Goal: Entertainment & Leisure: Browse casually

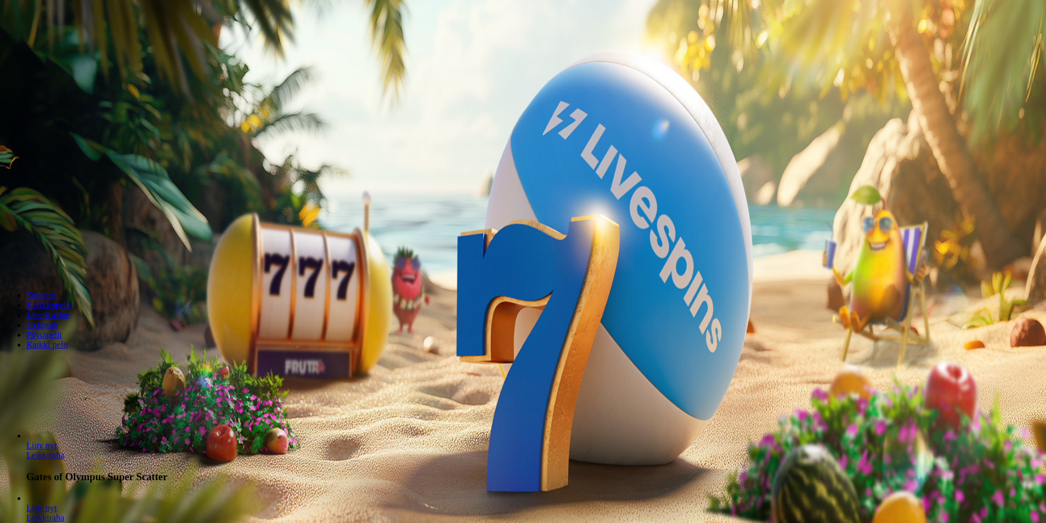
click at [63, 44] on span "Kirjaudu" at bounding box center [76, 40] width 27 height 8
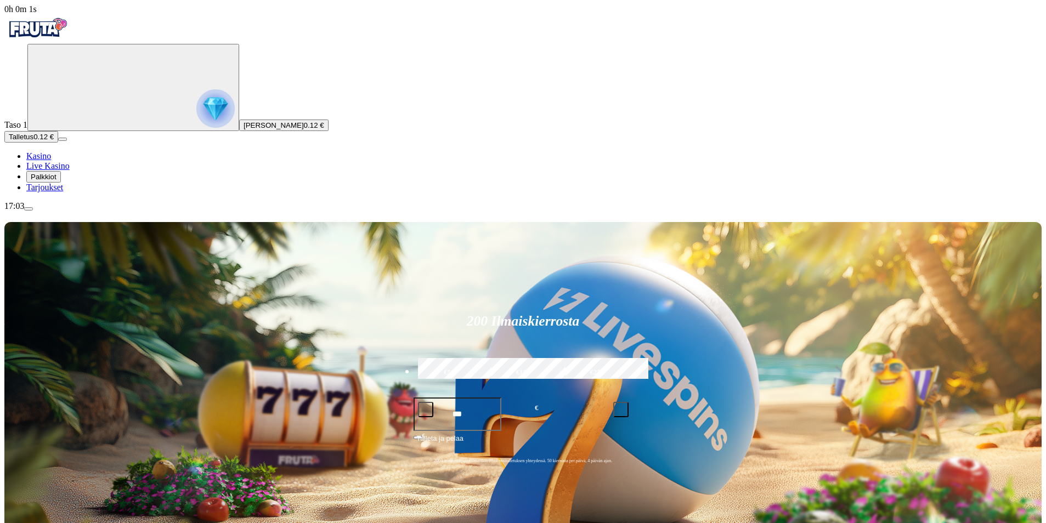
click at [196, 128] on img "Primary" at bounding box center [215, 108] width 38 height 38
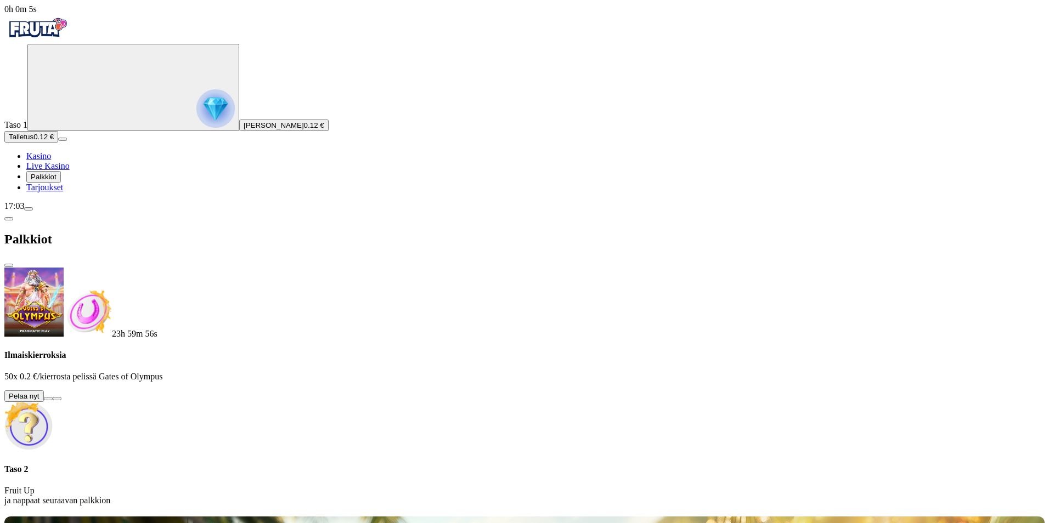
drag, startPoint x: 285, startPoint y: 95, endPoint x: 209, endPoint y: 91, distance: 76.4
click at [53, 397] on button at bounding box center [48, 398] width 9 height 3
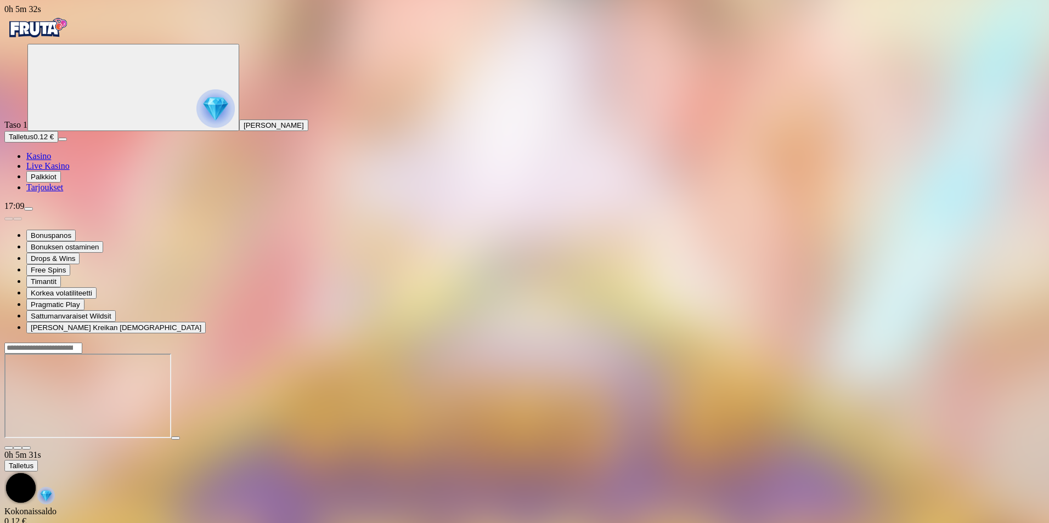
click at [9, 448] on span "close icon" at bounding box center [9, 448] width 0 height 0
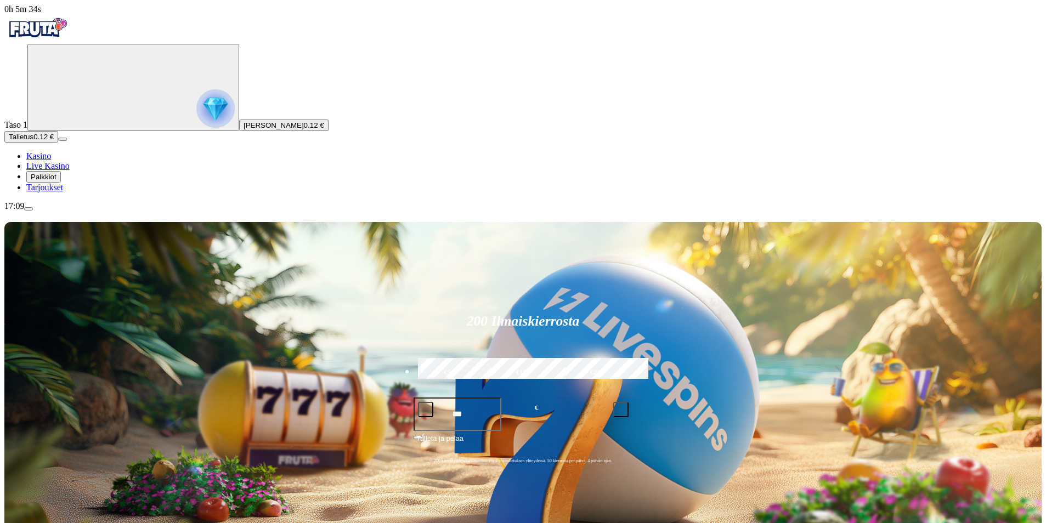
click at [69, 131] on div "Taso 1 [PERSON_NAME] 0.12 €" at bounding box center [522, 87] width 1037 height 87
click at [196, 128] on img "Primary" at bounding box center [215, 108] width 38 height 38
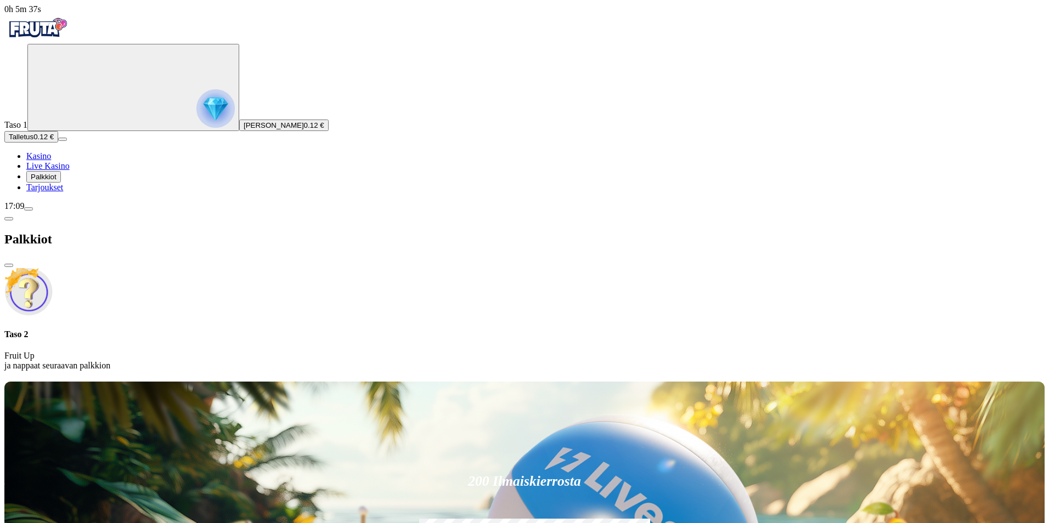
click at [9, 266] on span "close icon" at bounding box center [9, 266] width 0 height 0
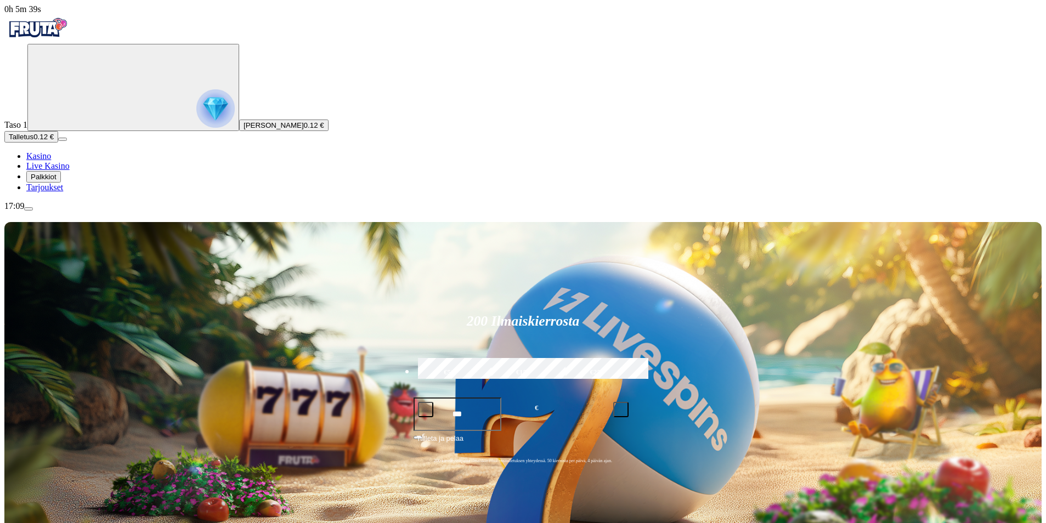
click at [57, 181] on span "Palkkiot" at bounding box center [44, 177] width 26 height 8
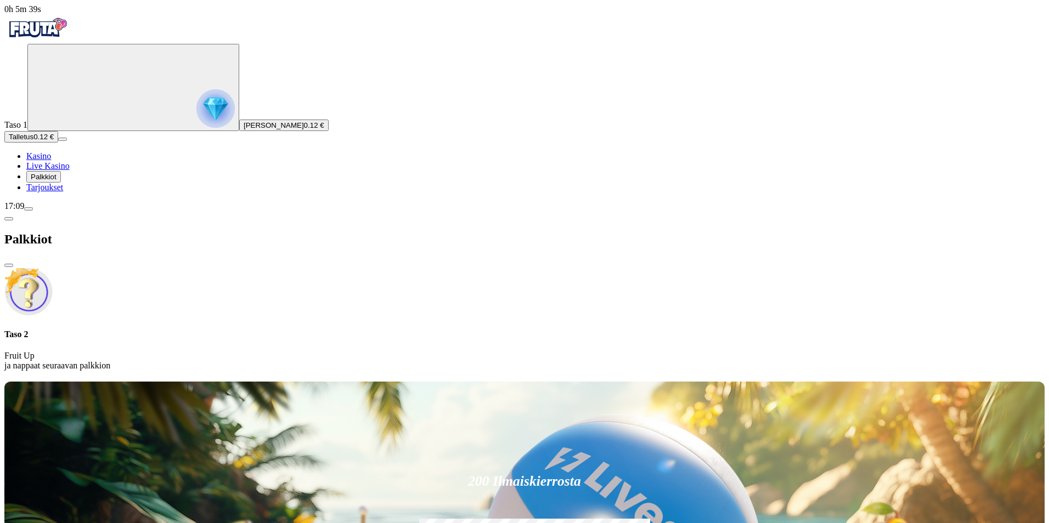
click at [57, 181] on span "Palkkiot" at bounding box center [44, 177] width 26 height 8
click at [9, 266] on span "close icon" at bounding box center [9, 266] width 0 height 0
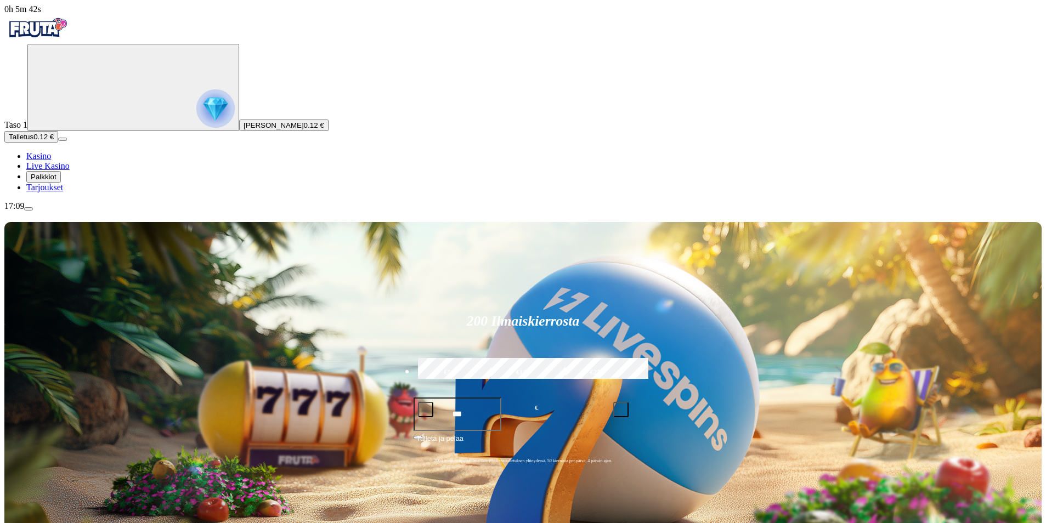
click at [244, 129] on span "[PERSON_NAME]" at bounding box center [274, 125] width 60 height 8
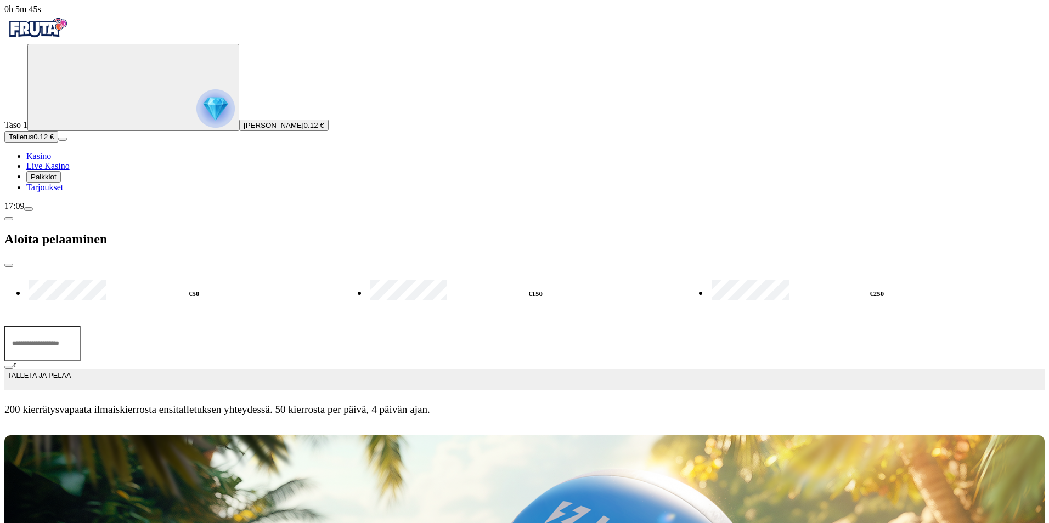
click at [9, 266] on span "close icon" at bounding box center [9, 266] width 0 height 0
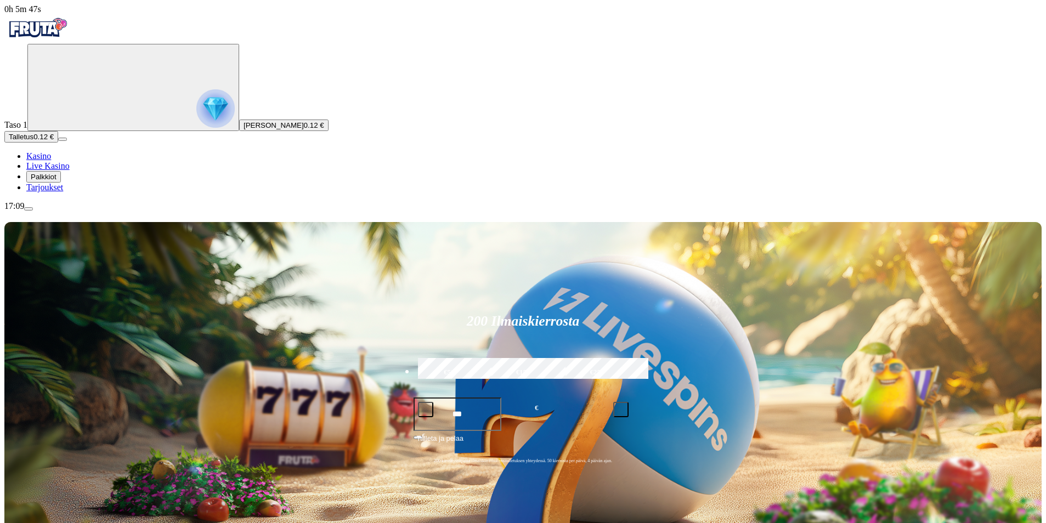
click at [29, 209] on span "menu icon" at bounding box center [29, 209] width 0 height 0
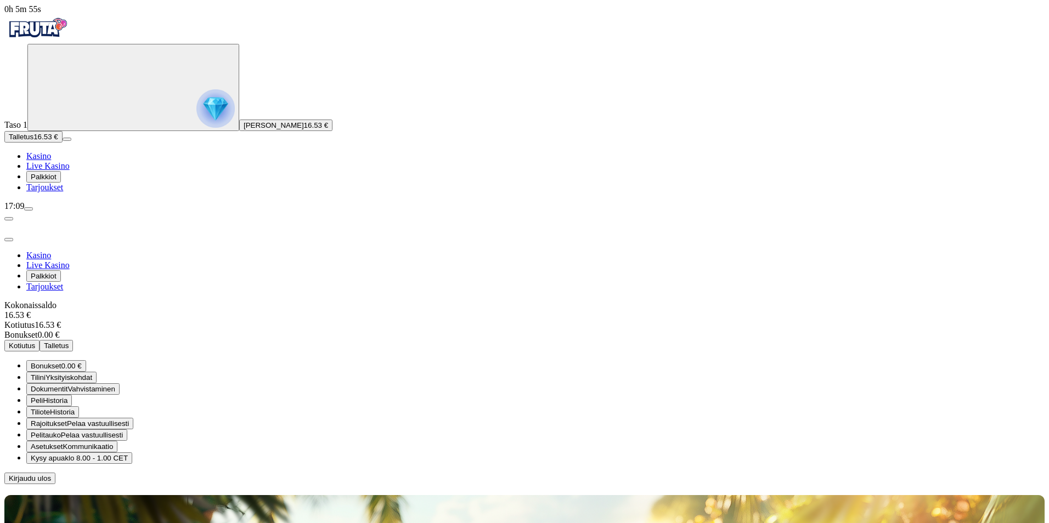
click at [35, 342] on span "Kotiutus" at bounding box center [22, 346] width 26 height 8
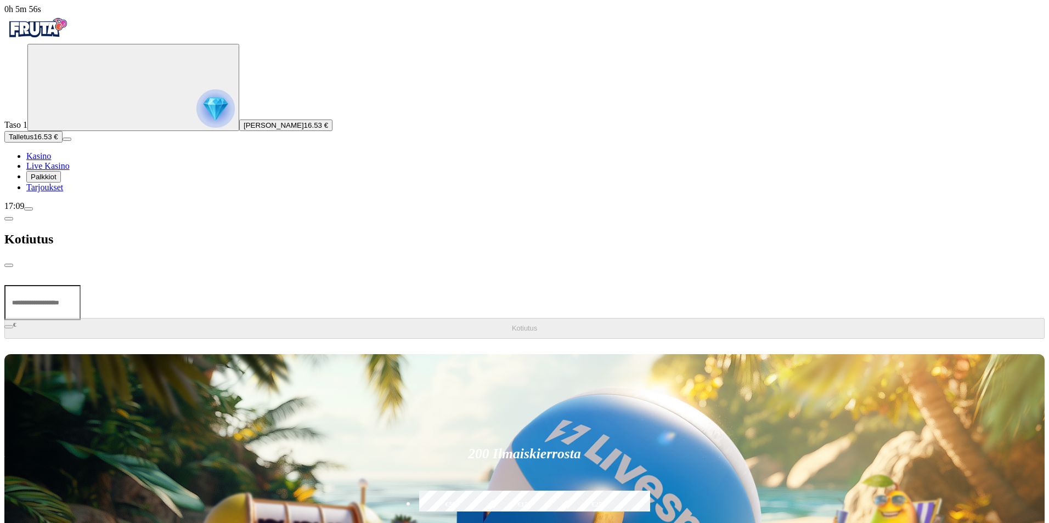
click at [81, 285] on input "number" at bounding box center [42, 302] width 76 height 35
type input "**"
click at [9, 266] on span "close icon" at bounding box center [9, 266] width 0 height 0
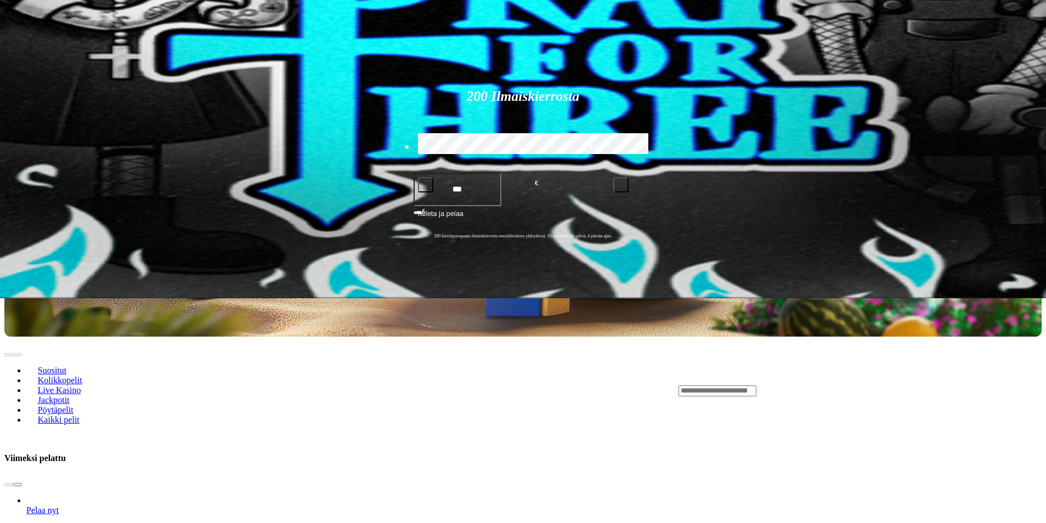
scroll to position [165, 0]
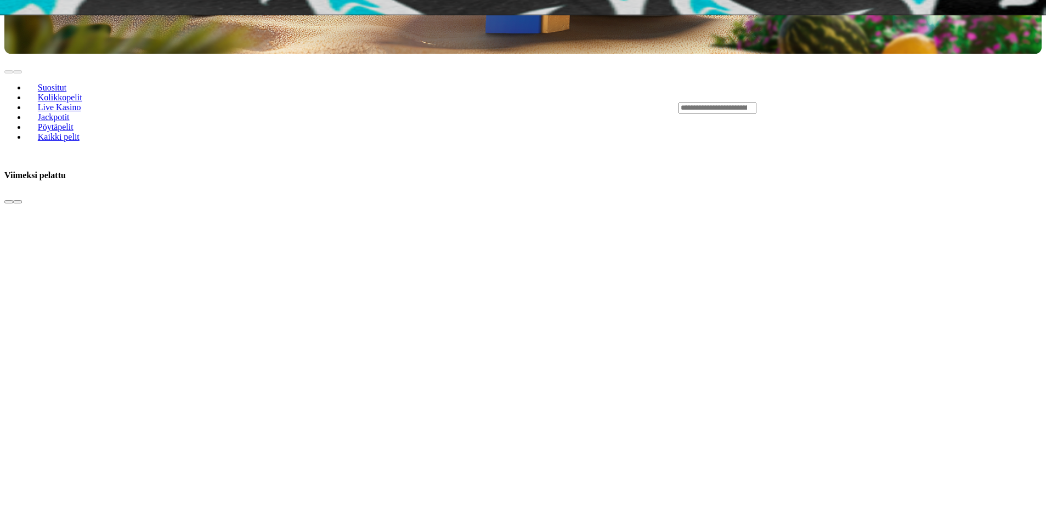
scroll to position [713, 0]
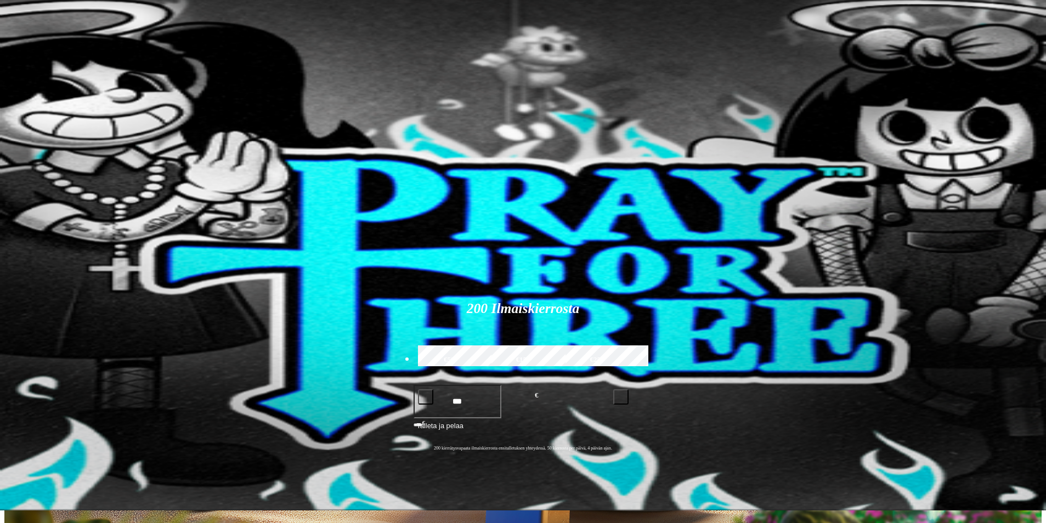
scroll to position [0, 0]
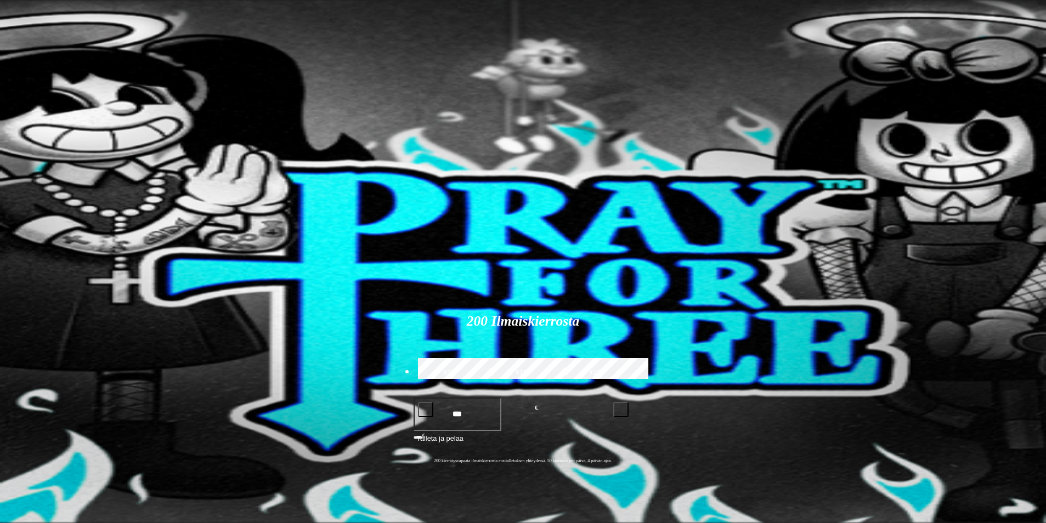
type input "*"
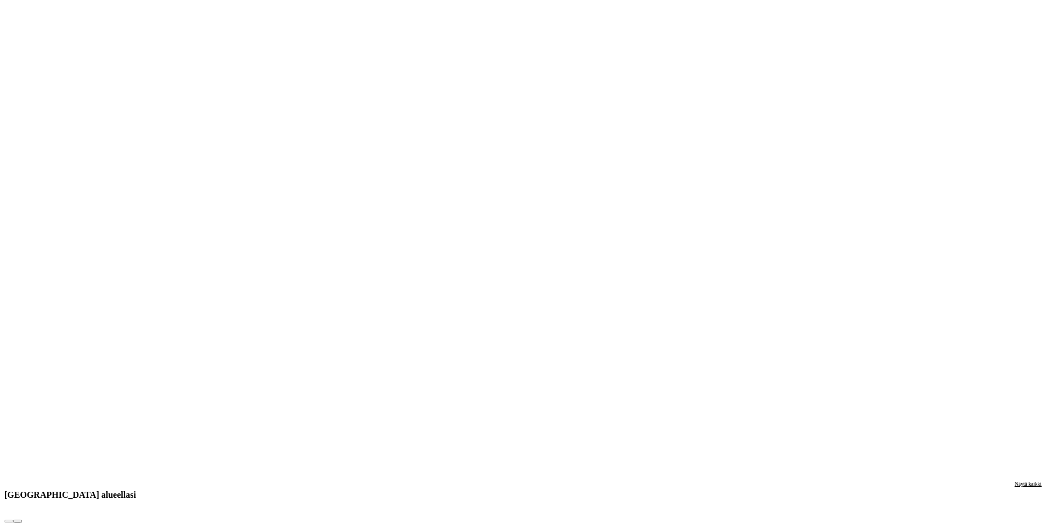
scroll to position [1207, 0]
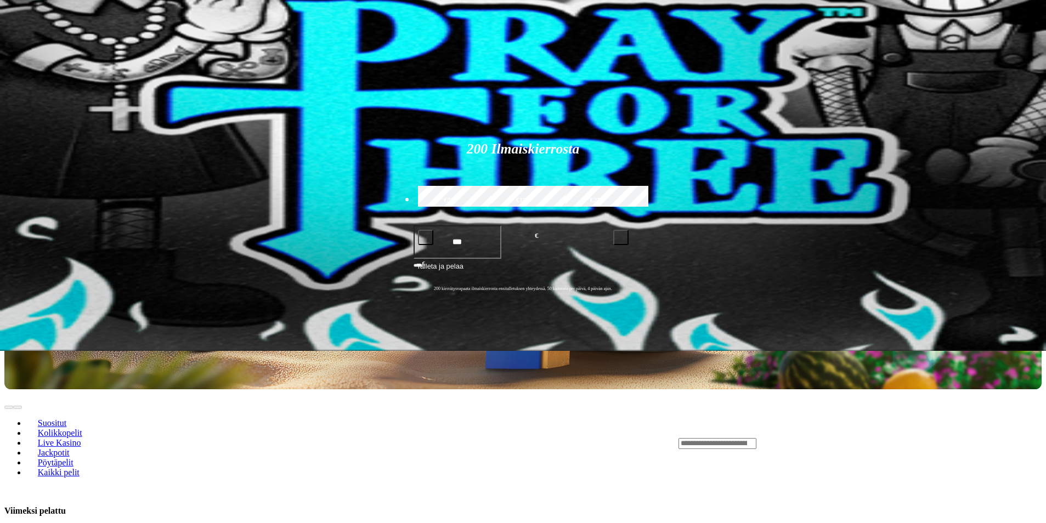
scroll to position [165, 0]
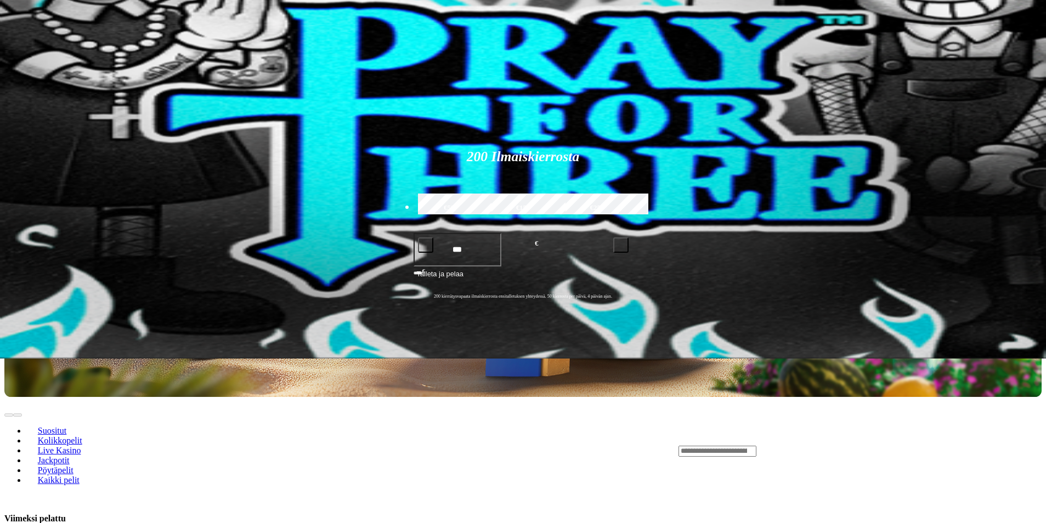
click at [86, 446] on span "Live Kasino" at bounding box center [59, 450] width 52 height 9
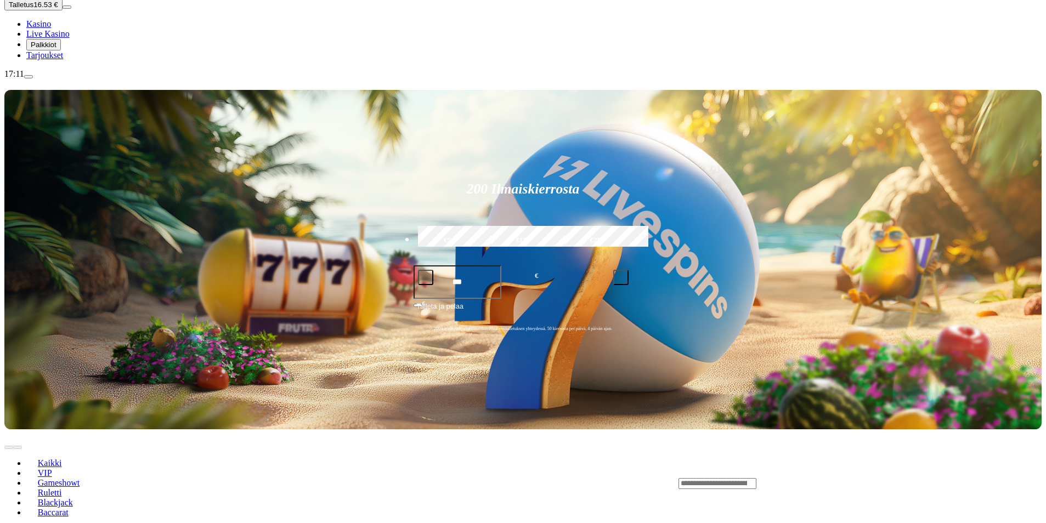
scroll to position [165, 0]
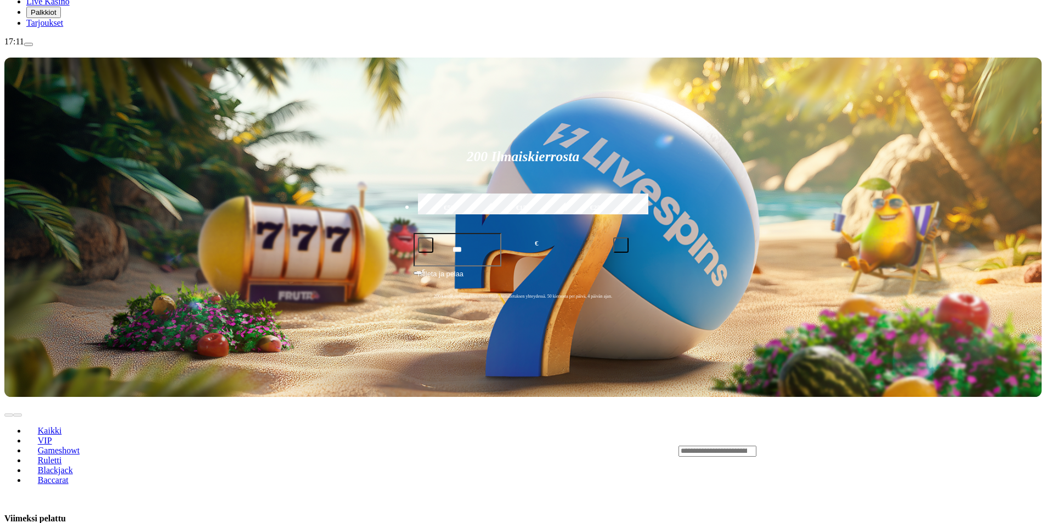
click at [73, 423] on link "Kaikki" at bounding box center [49, 431] width 47 height 16
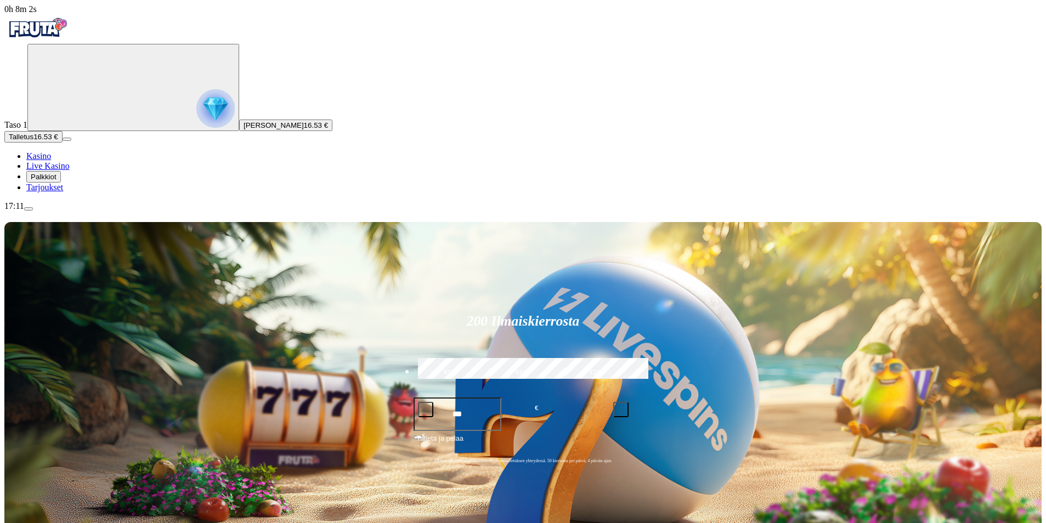
click at [187, 222] on div "200 Ilmaiskierrosta €50 €150 €250 *** € € Talleta ja pelaa 200 kierrätysvapaata…" at bounding box center [522, 392] width 1037 height 340
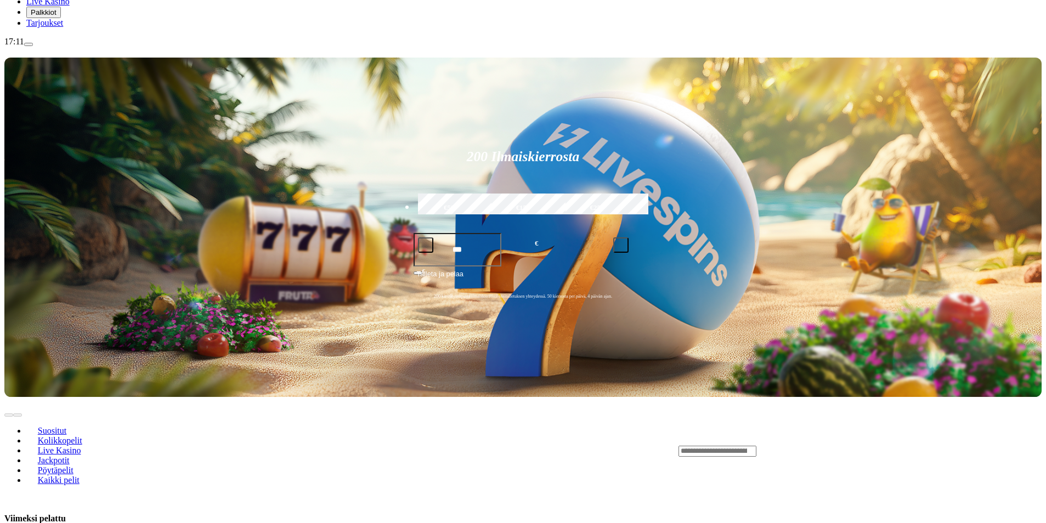
click at [796, 445] on div "Lobby" at bounding box center [860, 451] width 363 height 12
click at [793, 445] on div "Lobby" at bounding box center [860, 451] width 363 height 12
click at [757, 446] on input "Search" at bounding box center [718, 451] width 78 height 11
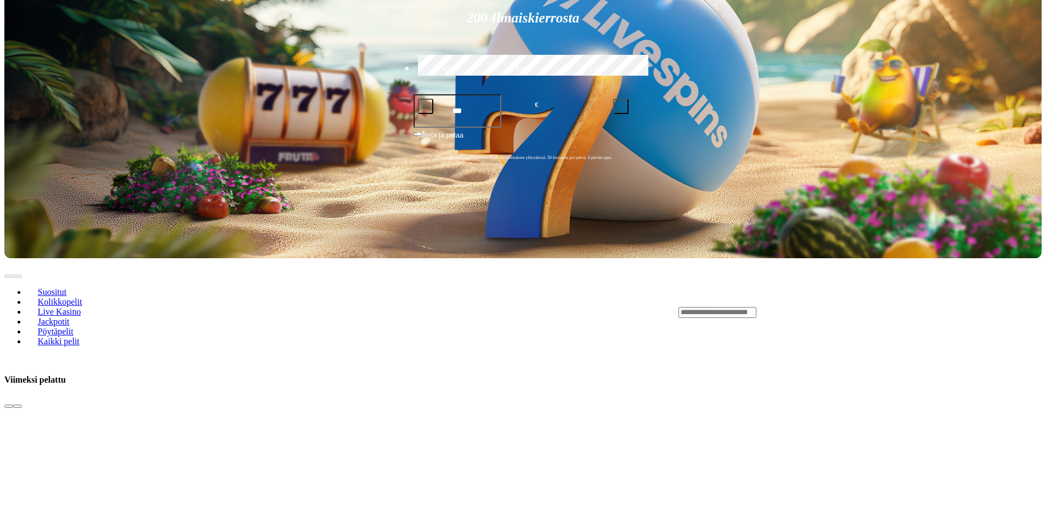
scroll to position [329, 0]
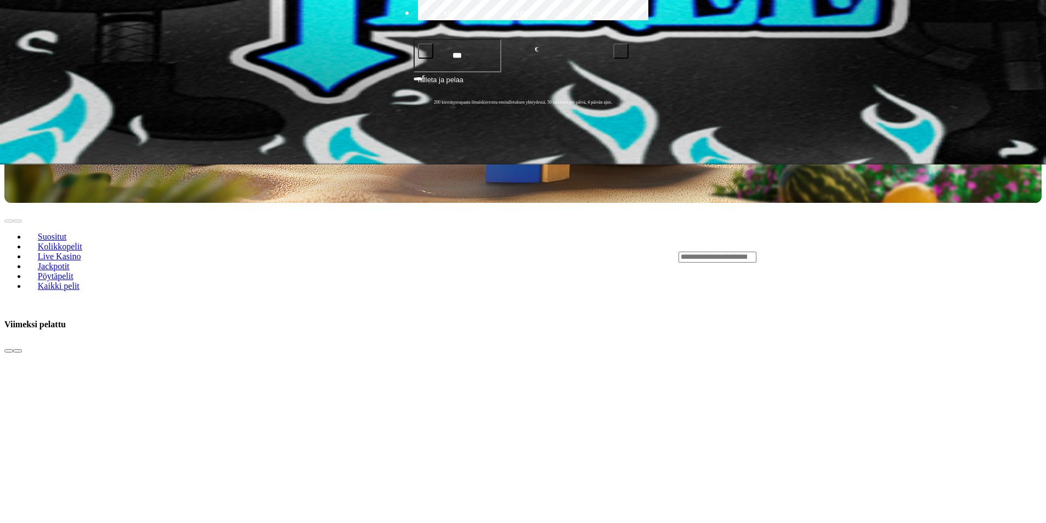
scroll to position [494, 0]
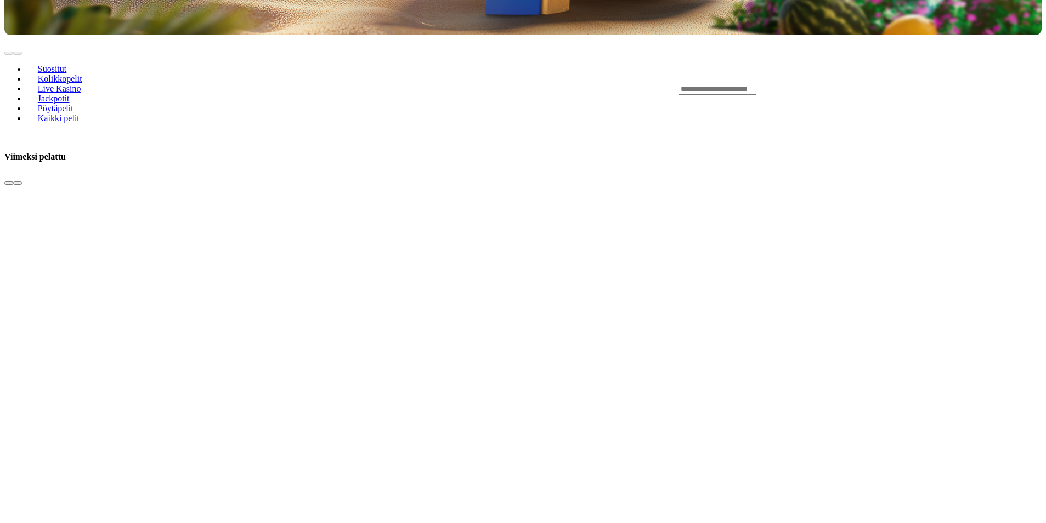
scroll to position [713, 0]
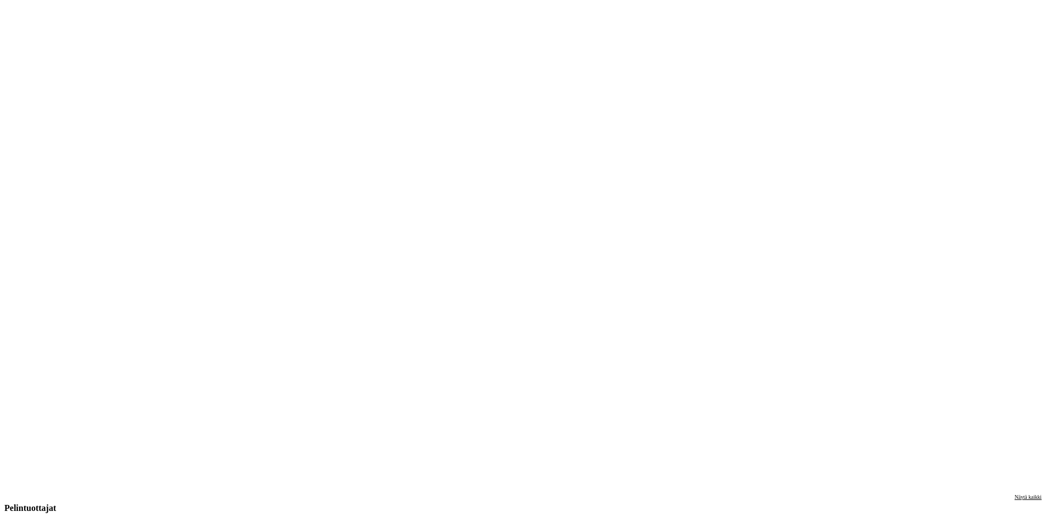
scroll to position [2085, 0]
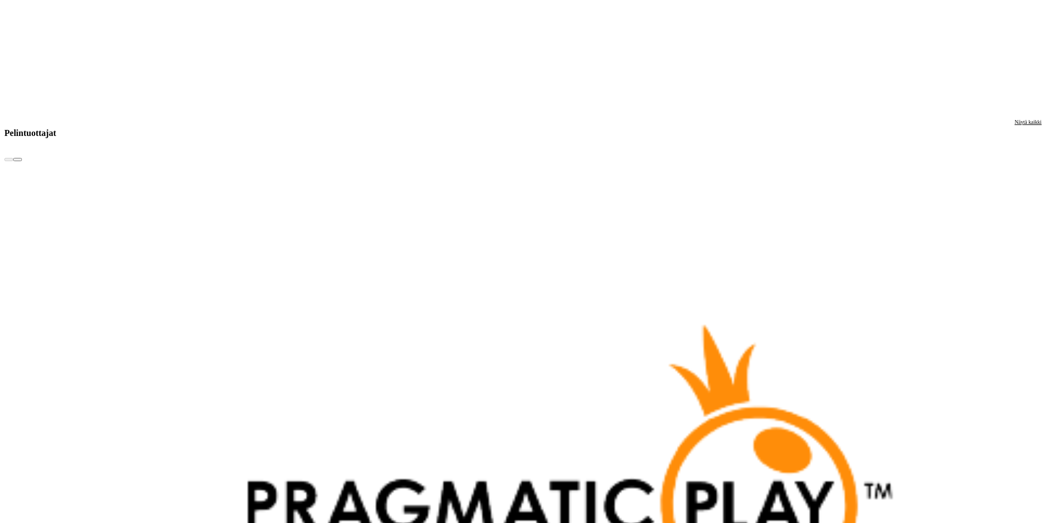
scroll to position [2469, 0]
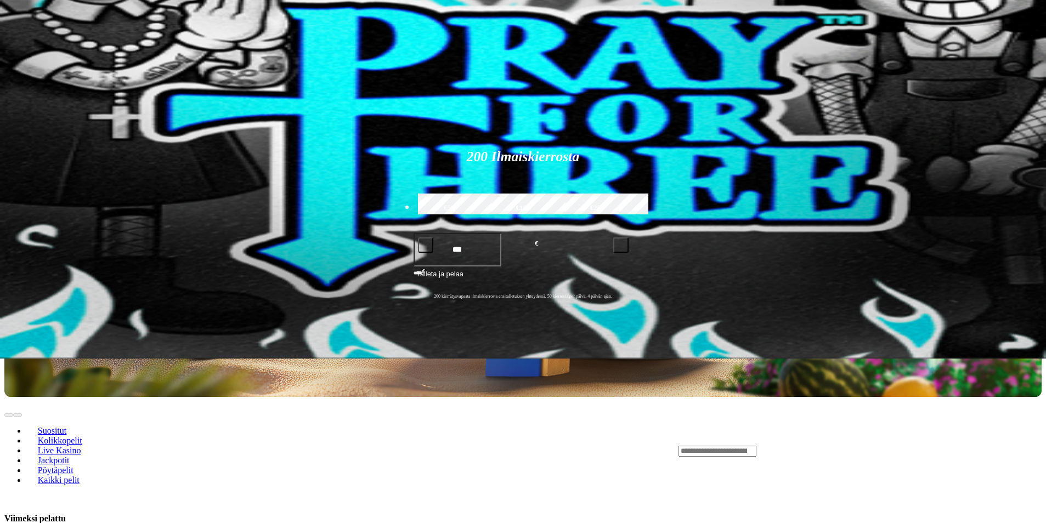
scroll to position [0, 0]
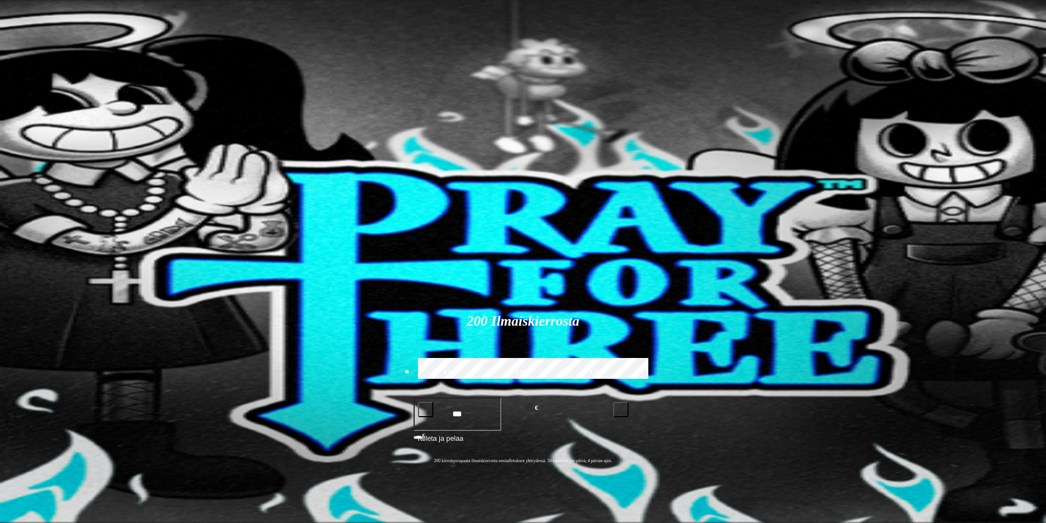
type input "*"
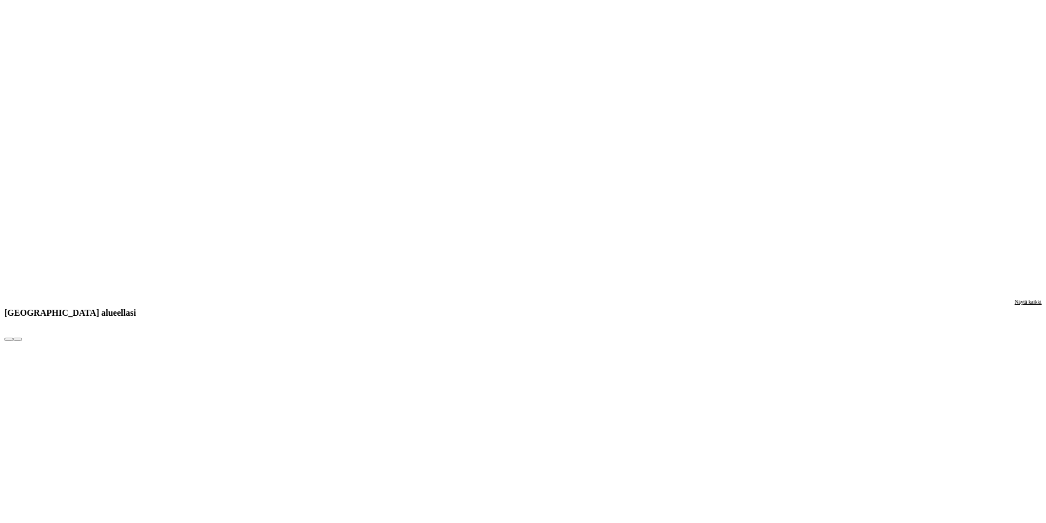
scroll to position [1262, 0]
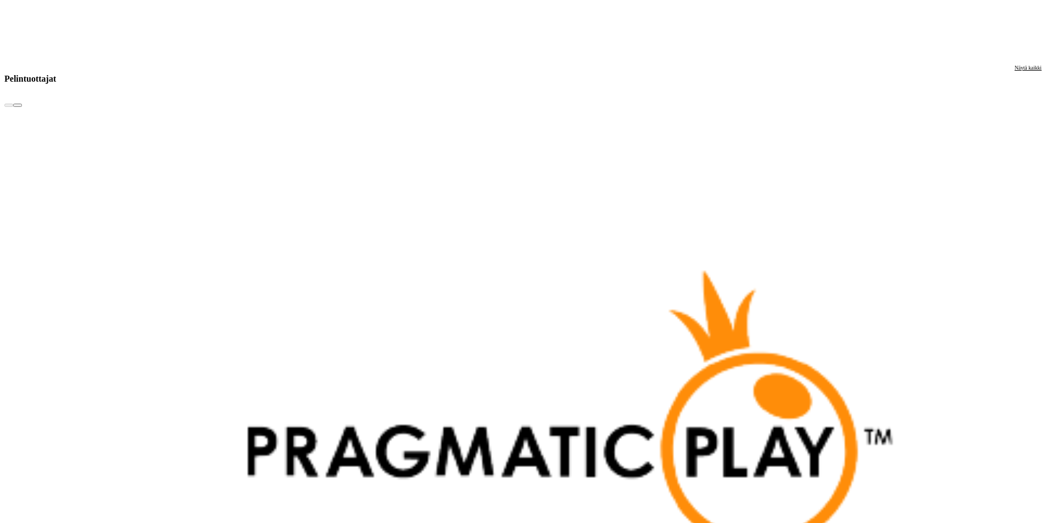
scroll to position [2688, 0]
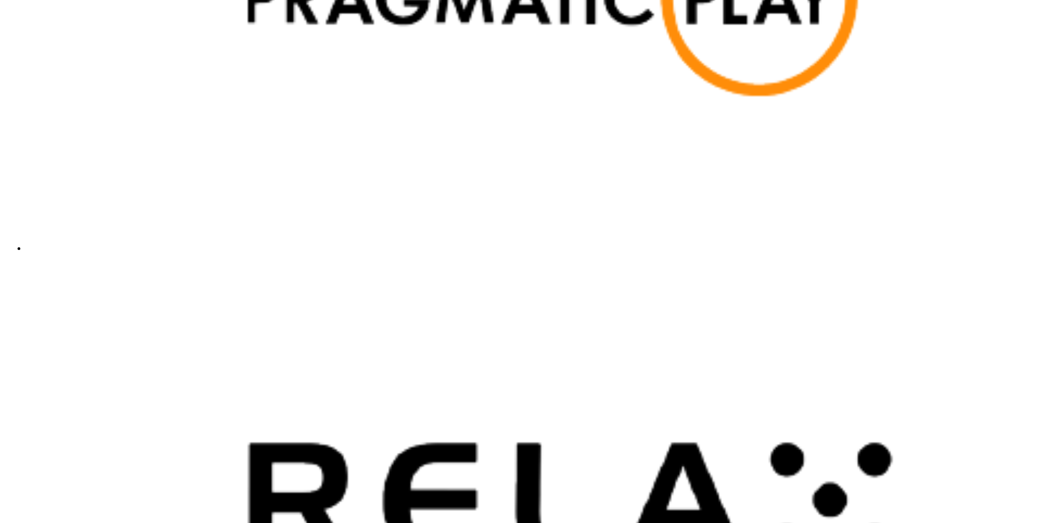
scroll to position [2963, 0]
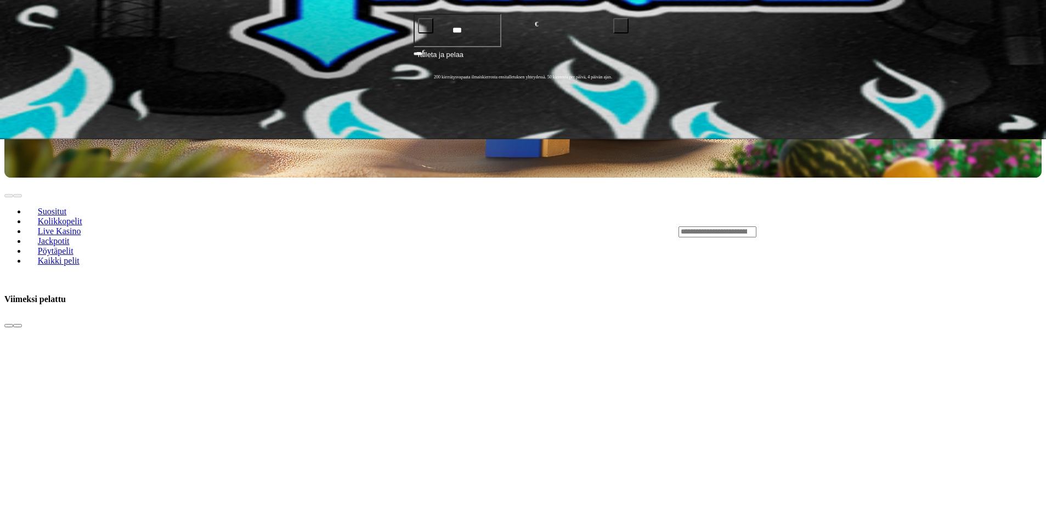
scroll to position [658, 0]
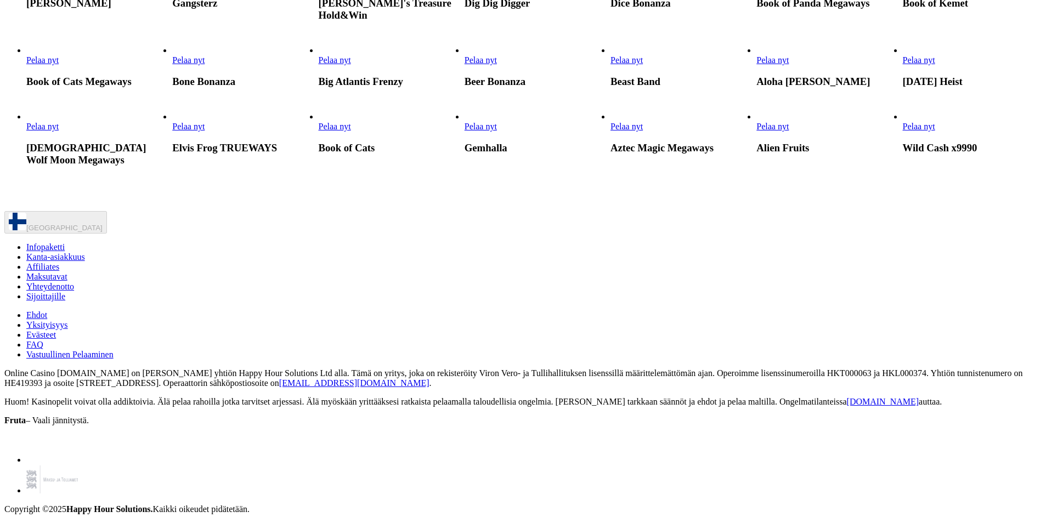
scroll to position [5980, 0]
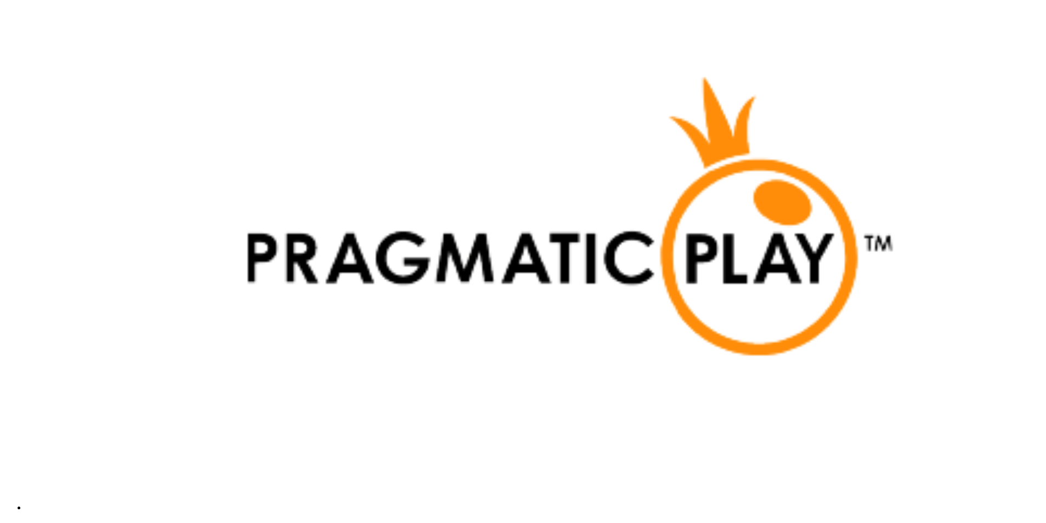
scroll to position [2963, 0]
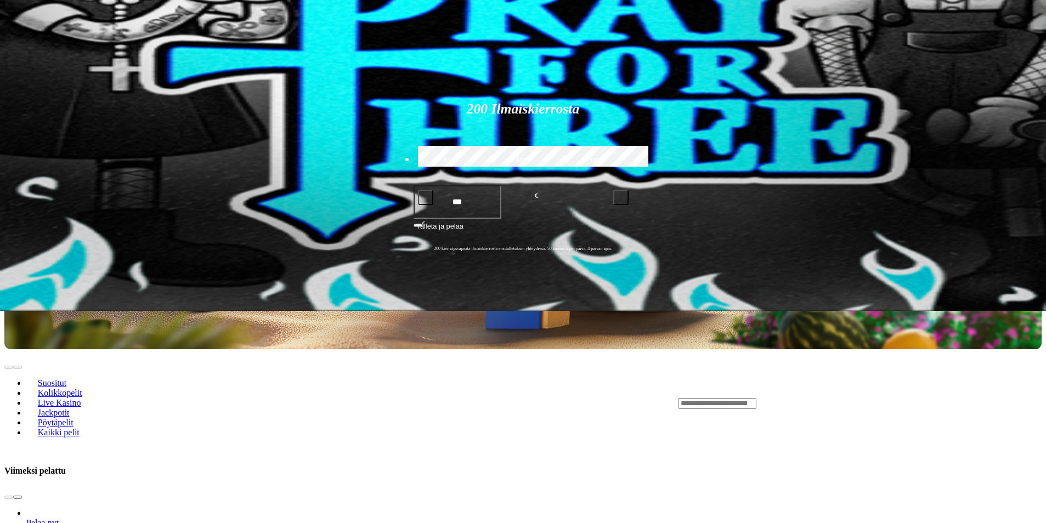
scroll to position [219, 0]
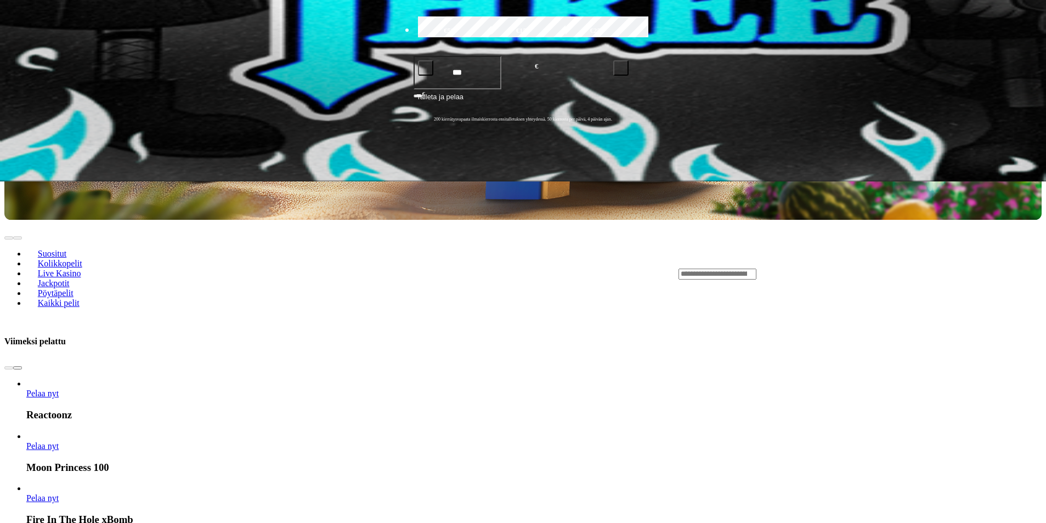
scroll to position [439, 0]
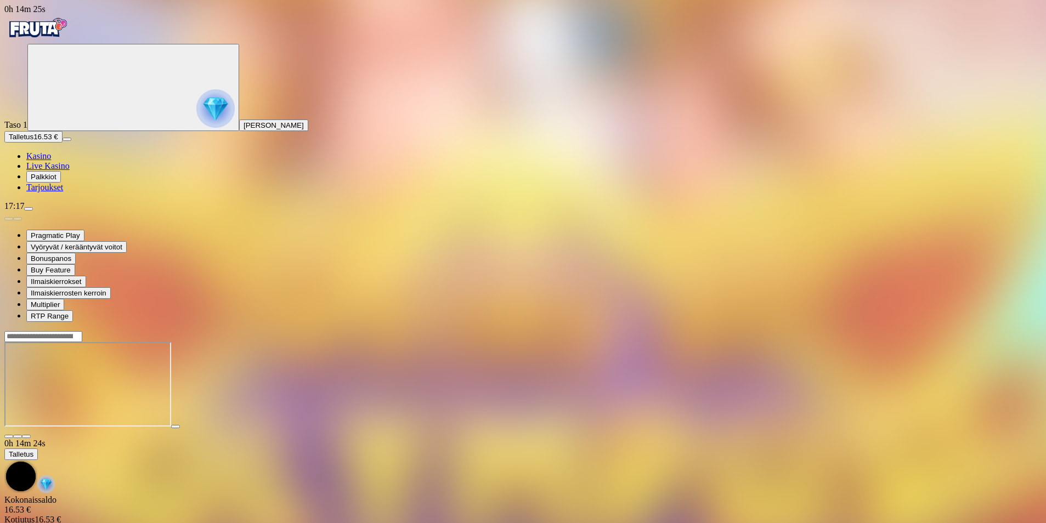
click at [9, 437] on span "close icon" at bounding box center [9, 437] width 0 height 0
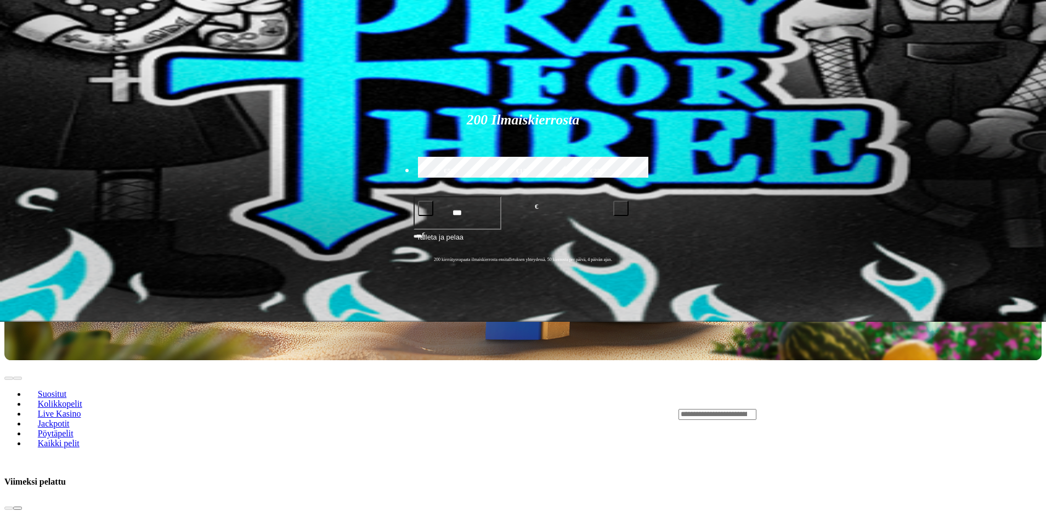
scroll to position [165, 0]
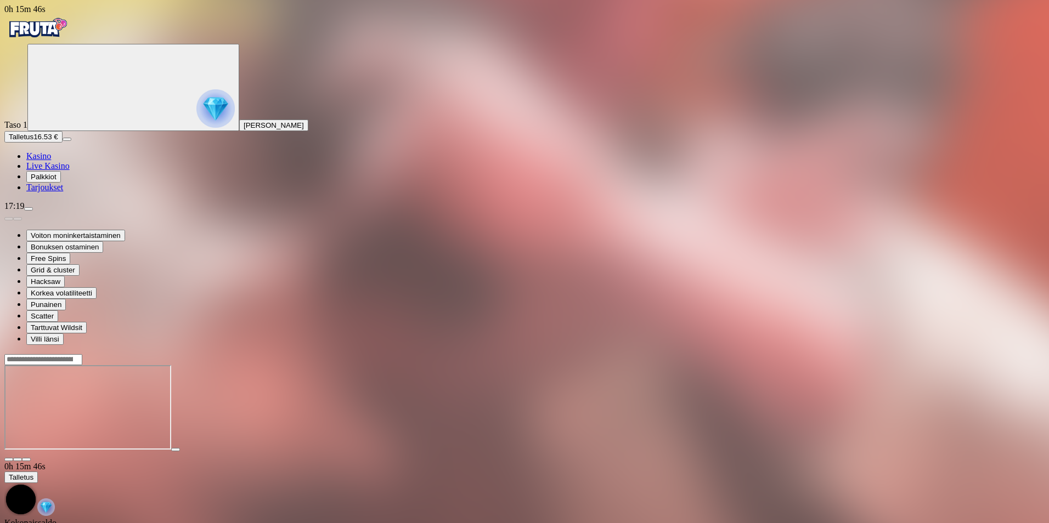
drag, startPoint x: 985, startPoint y: 59, endPoint x: 974, endPoint y: 65, distance: 12.3
click at [9, 460] on span "close icon" at bounding box center [9, 460] width 0 height 0
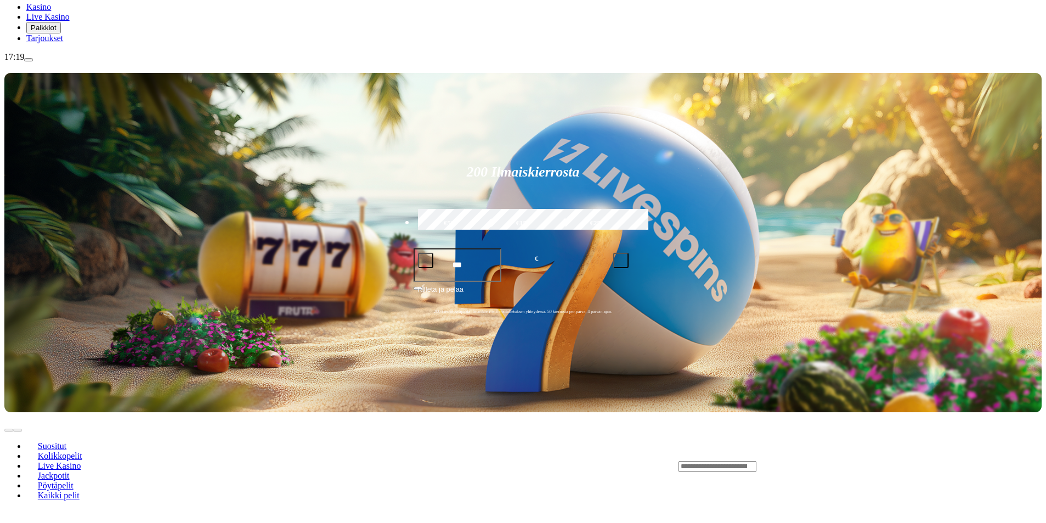
scroll to position [219, 0]
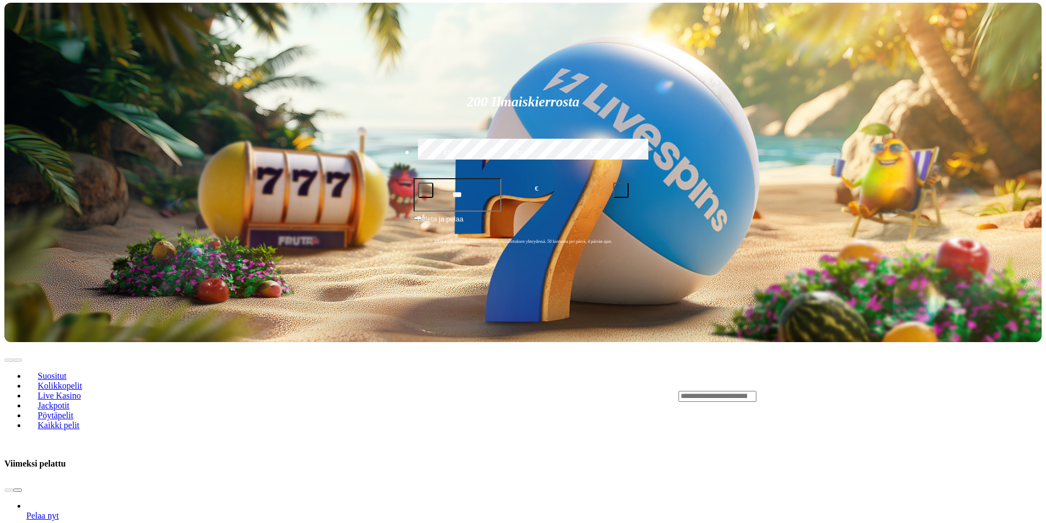
click at [26, 521] on link "Reactoonz" at bounding box center [26, 521] width 0 height 0
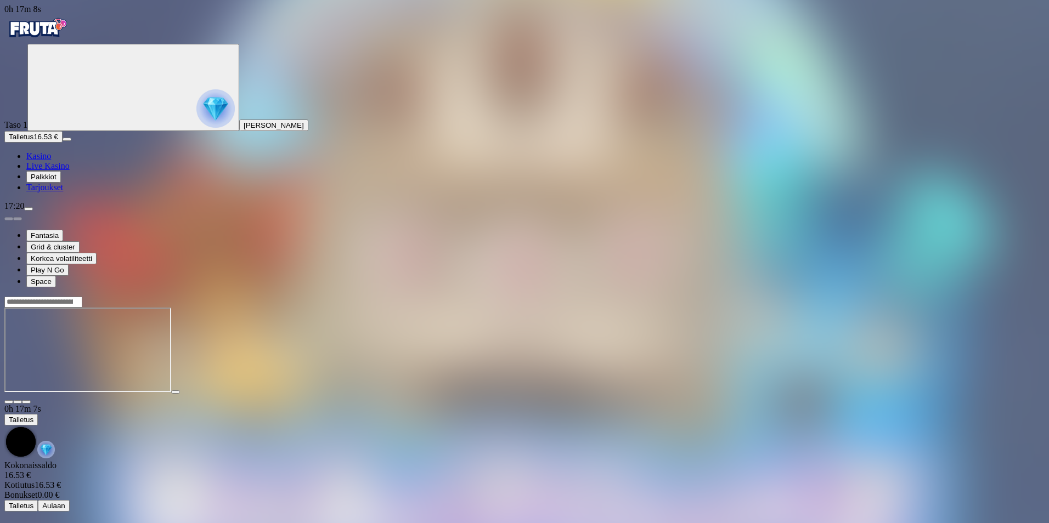
click at [13, 401] on button "button" at bounding box center [8, 402] width 9 height 3
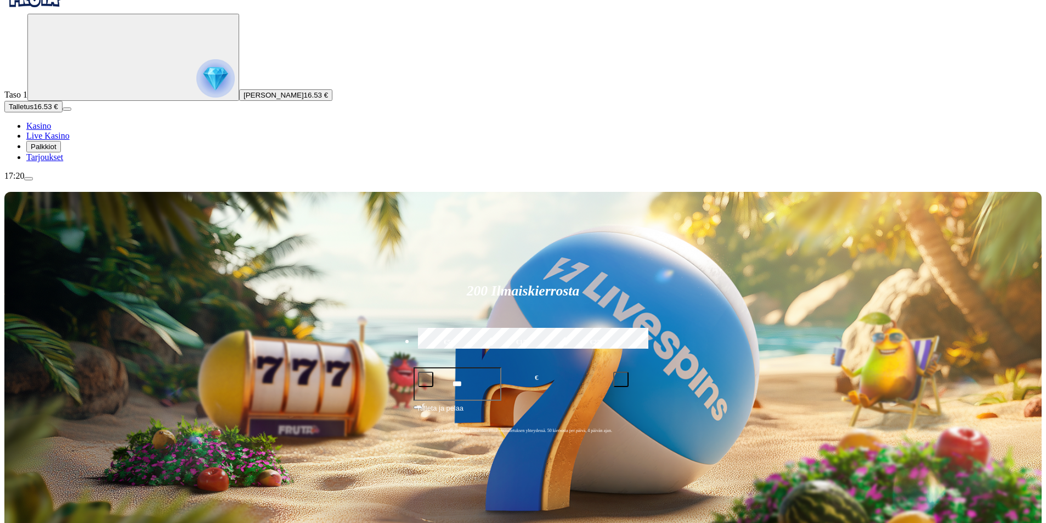
scroll to position [219, 0]
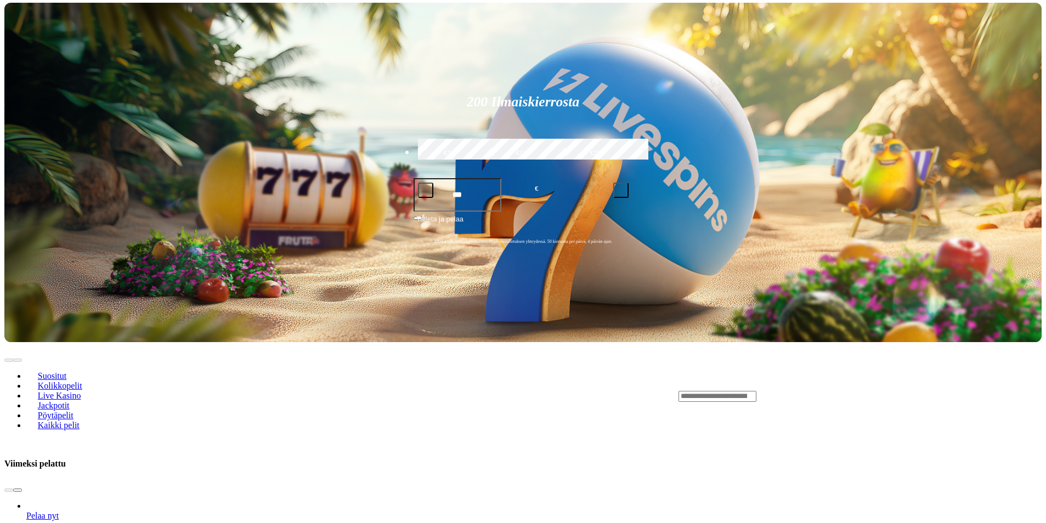
click at [86, 391] on span "Live Kasino" at bounding box center [59, 395] width 52 height 9
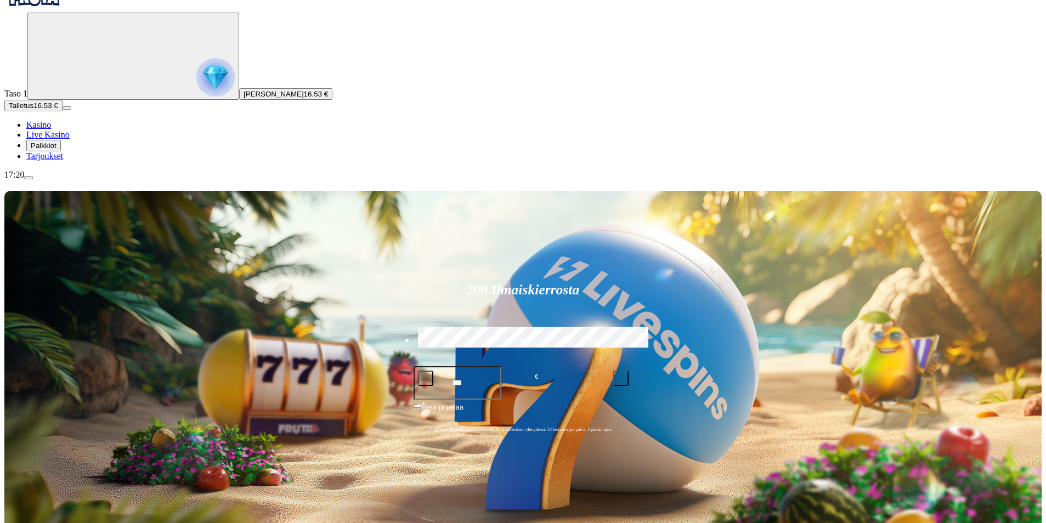
scroll to position [219, 0]
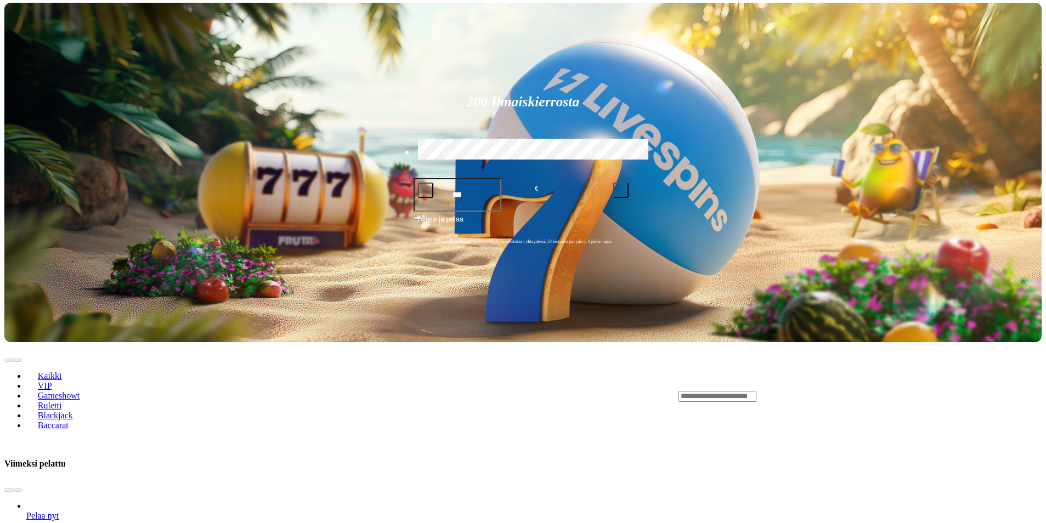
click at [59, 511] on span "Pelaa nyt" at bounding box center [42, 515] width 32 height 9
